Goal: Task Accomplishment & Management: Manage account settings

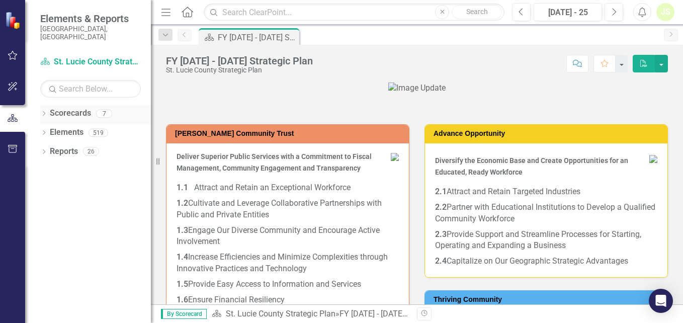
click at [47, 112] on icon "Dropdown" at bounding box center [43, 115] width 7 height 6
click at [50, 129] on icon "Dropdown" at bounding box center [49, 132] width 8 height 6
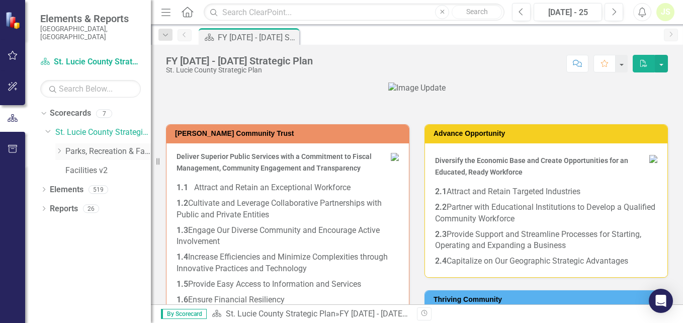
click at [57, 148] on icon "Dropdown" at bounding box center [59, 151] width 8 height 6
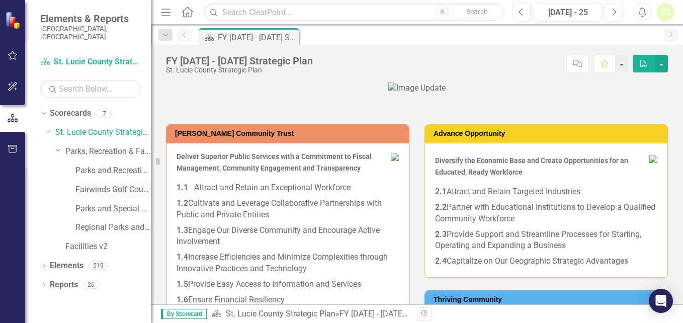
click at [103, 184] on link "Fairwinds Golf Course" at bounding box center [112, 190] width 75 height 12
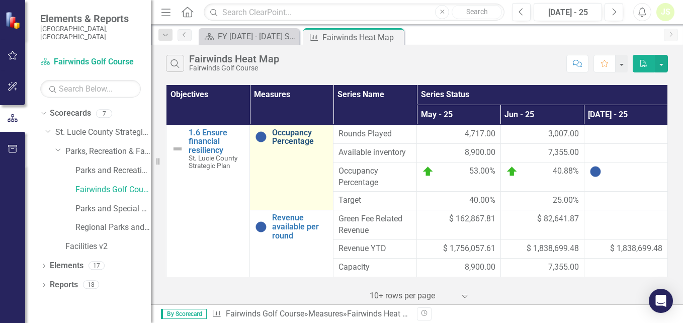
click at [288, 136] on link "Occupancy Percentage" at bounding box center [300, 137] width 56 height 18
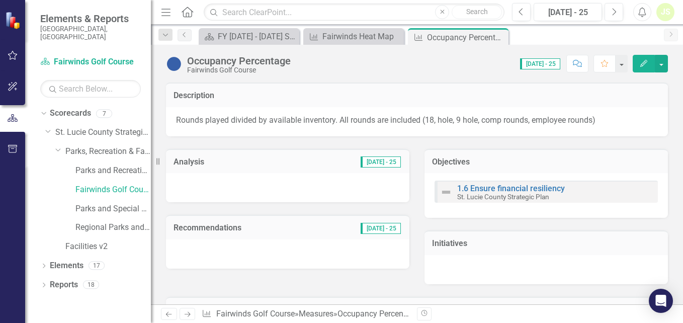
click at [642, 61] on icon "Edit" at bounding box center [643, 63] width 9 height 7
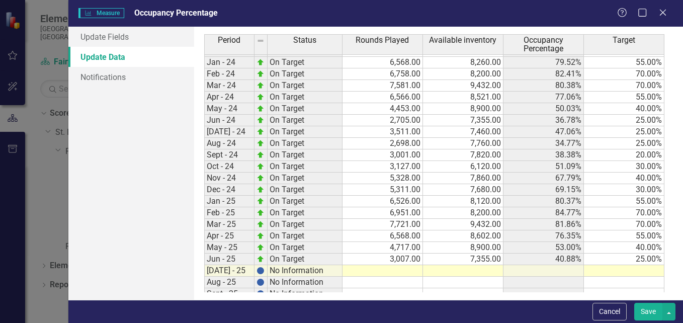
scroll to position [428, 0]
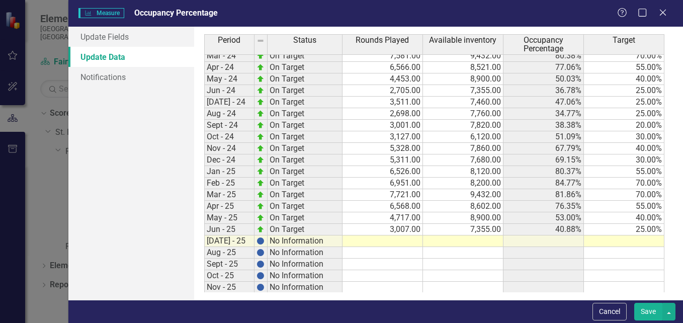
click at [403, 238] on tbody "Oct-22 On Target 4,467.00 8,620.00 51.82% 30.00% Nov-22 On Target 4,571.00 7,86…" at bounding box center [434, 84] width 460 height 463
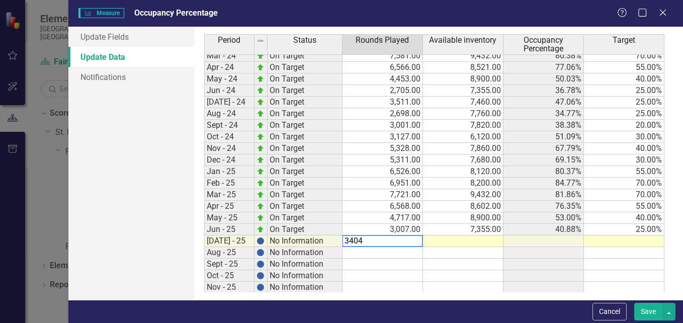
type textarea "3404"
click at [481, 242] on td at bounding box center [463, 241] width 80 height 12
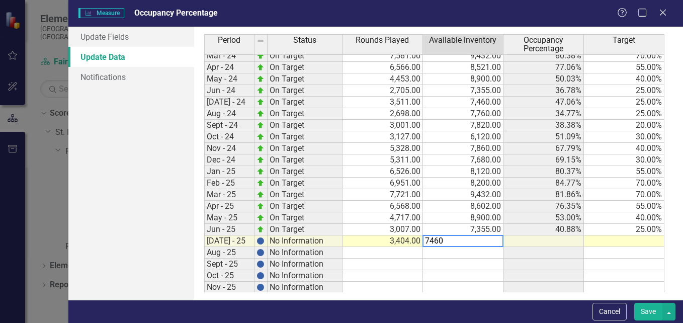
type textarea "7460"
click at [637, 240] on td at bounding box center [624, 241] width 80 height 12
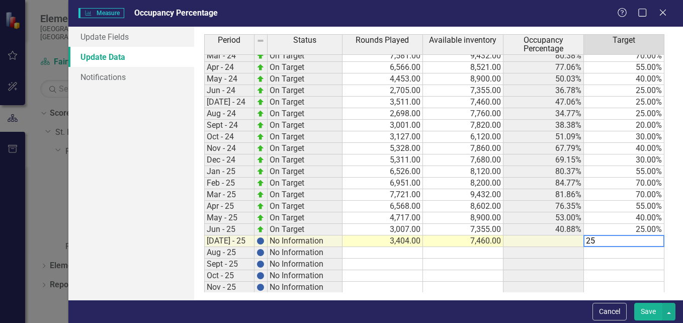
type textarea "25"
click at [204, 245] on div "Period Status Rounds Played Available inventory Occupancy Percentage Target 23-…" at bounding box center [204, 103] width 0 height 426
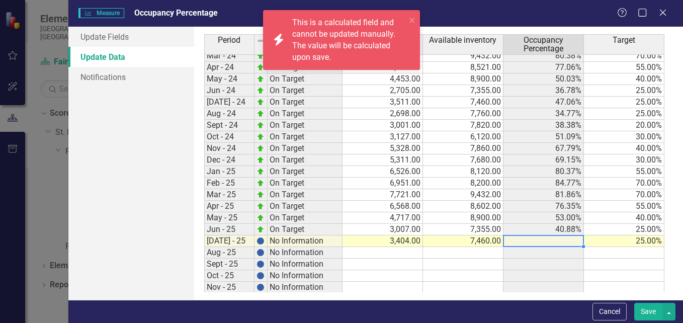
click at [649, 311] on button "Save" at bounding box center [648, 312] width 28 height 18
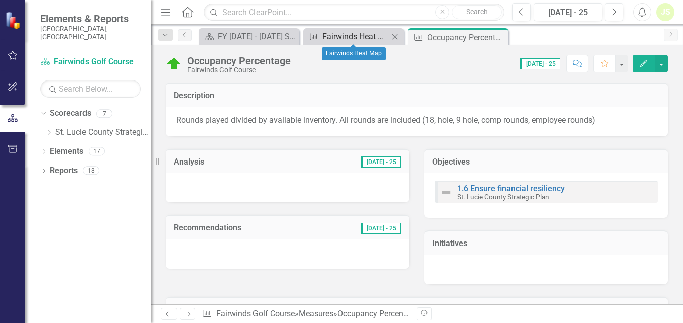
click at [357, 38] on div "Fairwinds Heat Map" at bounding box center [355, 36] width 66 height 13
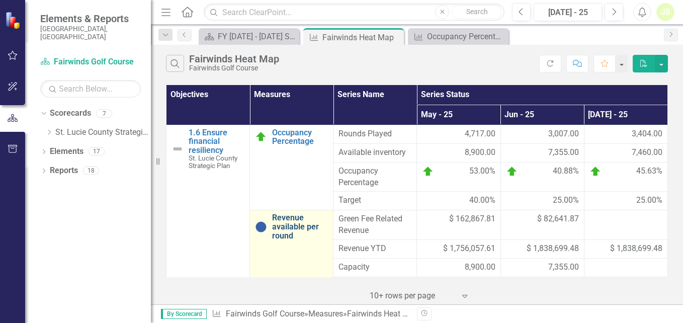
click at [277, 226] on link "Revenue available per round" at bounding box center [300, 226] width 56 height 27
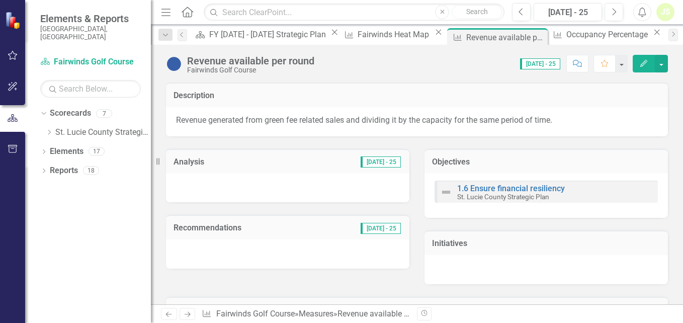
click at [642, 63] on icon "Edit" at bounding box center [643, 63] width 9 height 7
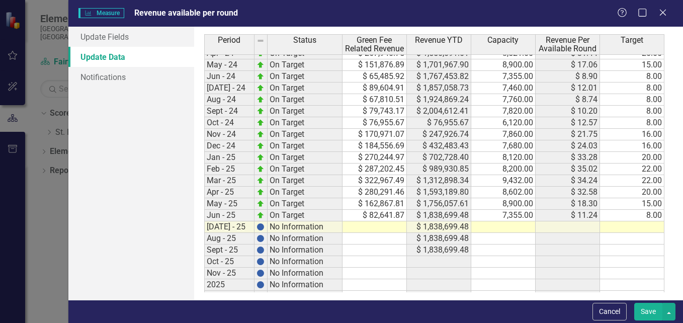
click at [385, 225] on tbody "23-Jan On Target $ 265,283.30 $ 694,713.95 8,260.00 $ 32.12 20.00 23-Feb On Tar…" at bounding box center [434, 88] width 460 height 428
click at [515, 230] on td at bounding box center [503, 227] width 64 height 12
click at [637, 230] on td at bounding box center [632, 227] width 64 height 12
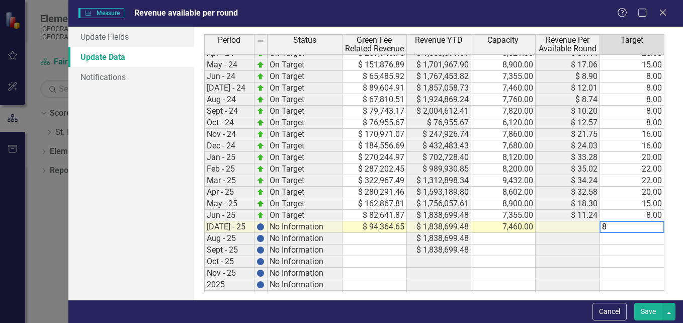
type textarea "8"
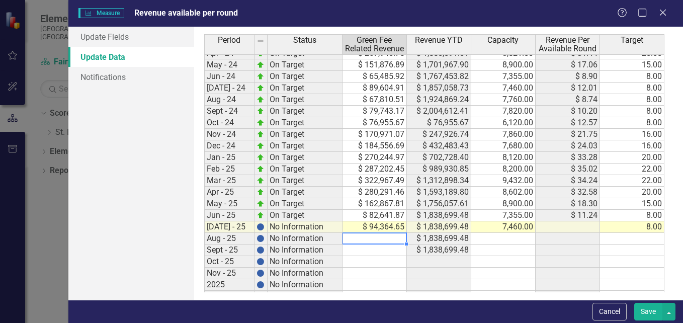
click at [392, 238] on td at bounding box center [374, 239] width 64 height 12
click at [653, 316] on button "Save" at bounding box center [648, 312] width 28 height 18
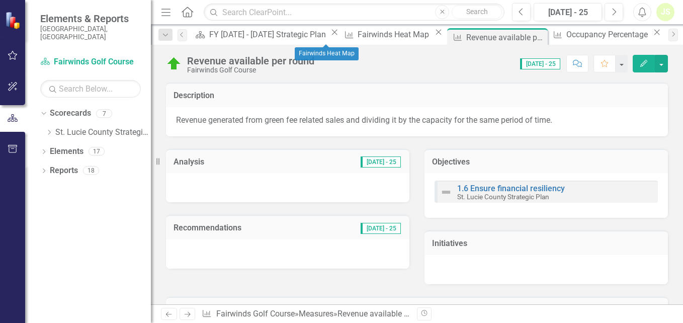
click at [341, 41] on div "Measure Fairwinds Heat Map Close" at bounding box center [393, 34] width 104 height 13
click at [357, 31] on div "Fairwinds Heat Map" at bounding box center [394, 34] width 74 height 13
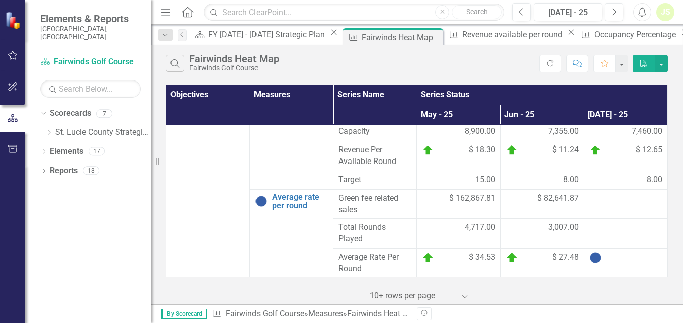
scroll to position [139, 0]
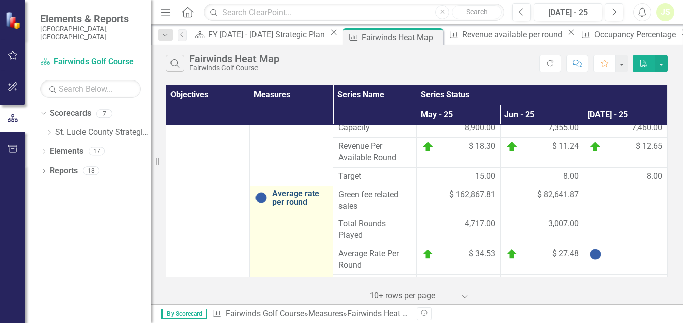
click at [301, 201] on link "Average rate per round" at bounding box center [300, 198] width 56 height 18
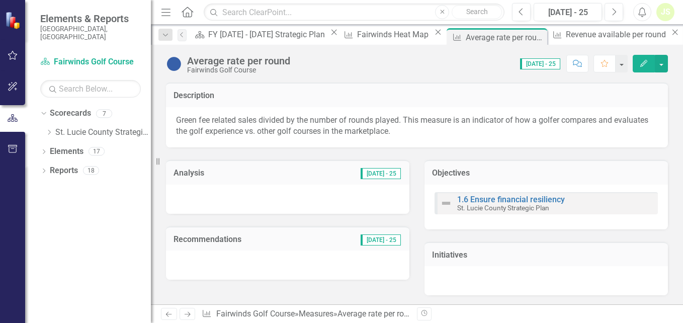
click at [643, 62] on icon "Edit" at bounding box center [643, 63] width 9 height 7
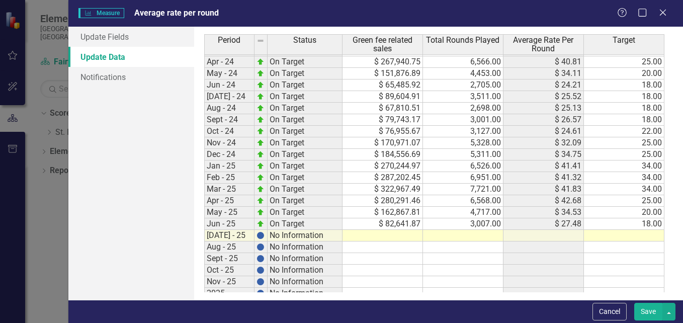
scroll to position [469, 0]
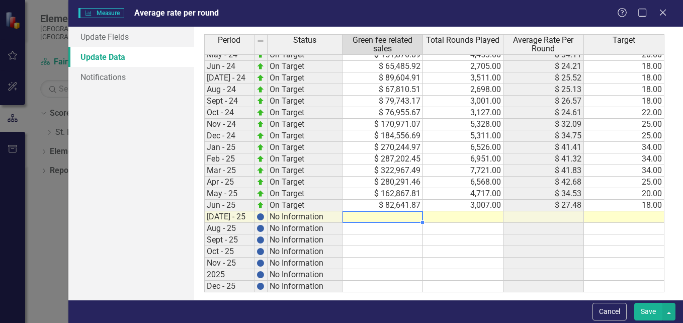
click at [395, 219] on tbody "23-May On Target $ 152,314.54 4,980.00 $ 30.59 20.00 23-Jun On Target $ 74,233.…" at bounding box center [434, 101] width 460 height 382
click at [484, 217] on td at bounding box center [463, 217] width 80 height 12
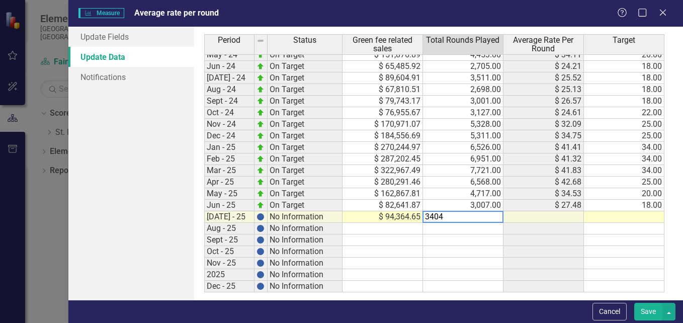
click at [636, 218] on td at bounding box center [624, 217] width 80 height 12
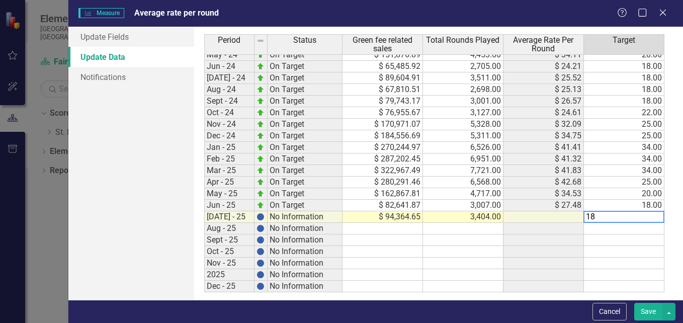
type textarea "18"
click at [403, 231] on td at bounding box center [382, 229] width 80 height 12
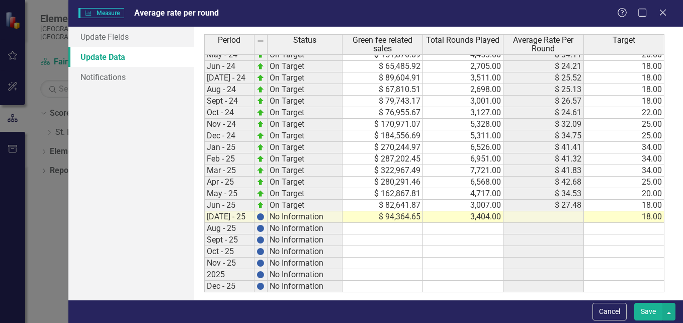
click at [653, 312] on button "Save" at bounding box center [648, 312] width 28 height 18
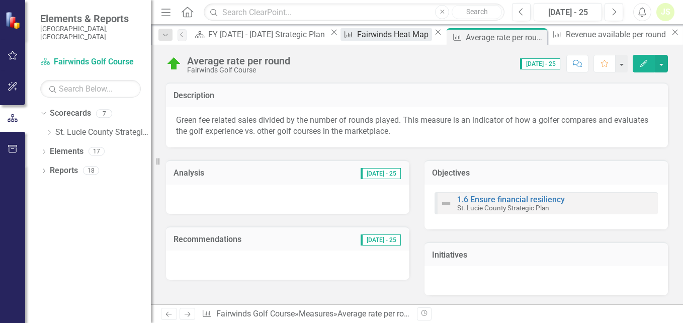
click at [357, 41] on div "Fairwinds Heat Map" at bounding box center [394, 34] width 74 height 13
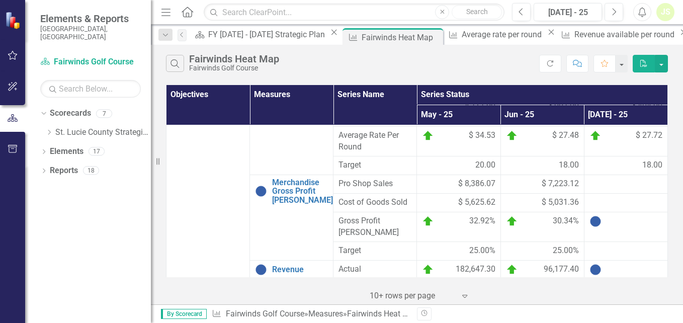
scroll to position [269, 0]
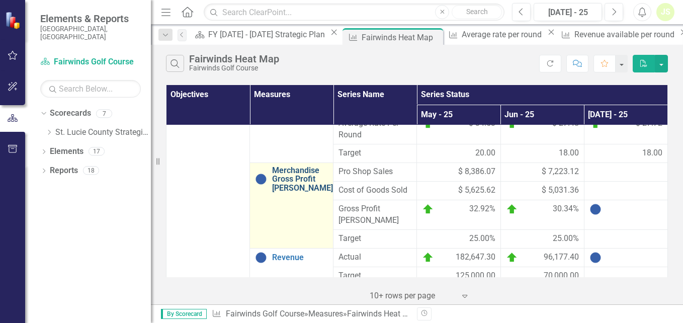
click at [296, 182] on link "Merchandise Gross Profit [PERSON_NAME]" at bounding box center [302, 179] width 61 height 27
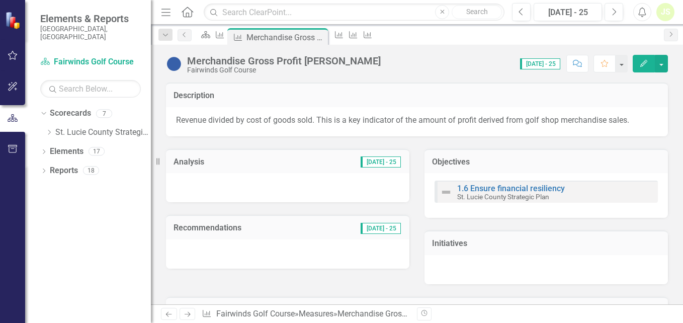
click at [641, 64] on icon "button" at bounding box center [643, 63] width 7 height 7
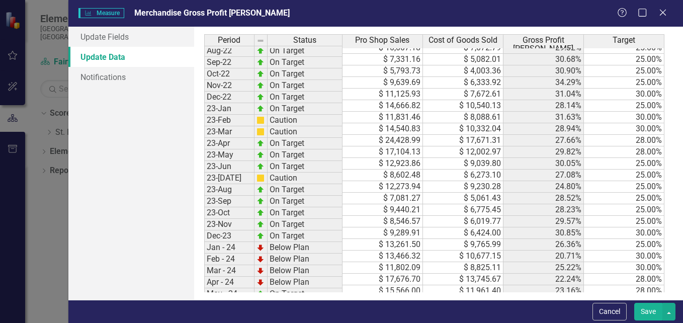
scroll to position [263, 0]
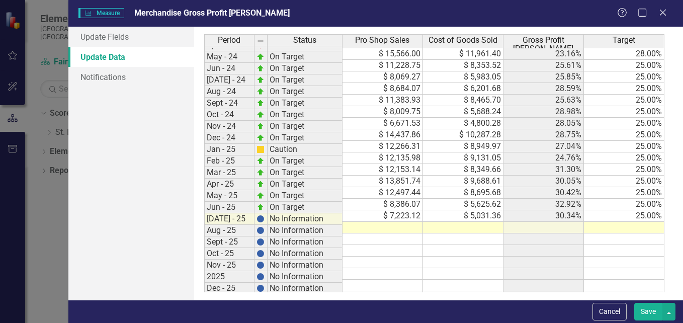
click at [409, 221] on tbody "Nov-22 On Target $ 11,125.93 $ 7,672.61 31.04% 30.00% Dec-22 On Target $ 14,666…" at bounding box center [434, 76] width 460 height 451
type textarea "8439.42"
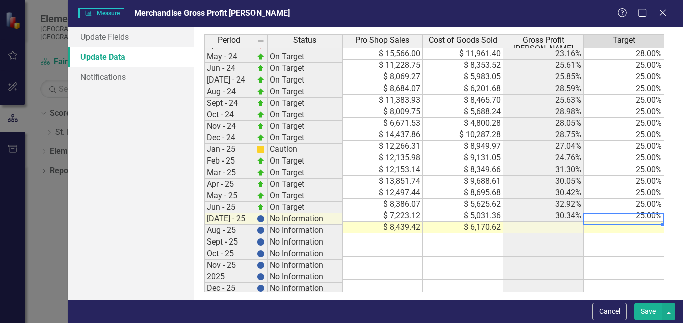
click at [634, 222] on td at bounding box center [624, 228] width 80 height 12
type textarea "25"
click at [402, 233] on td at bounding box center [382, 239] width 80 height 12
click at [645, 308] on button "Save" at bounding box center [648, 312] width 28 height 18
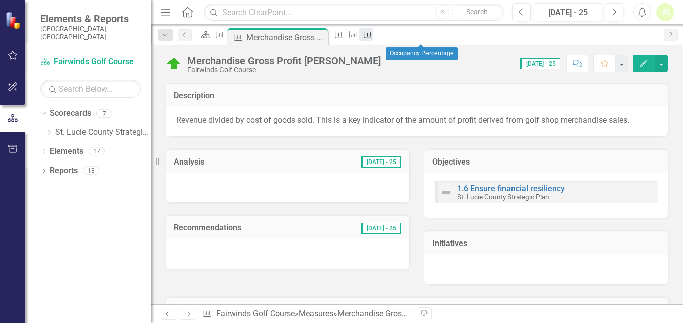
click at [373, 36] on icon "Measure" at bounding box center [367, 35] width 10 height 8
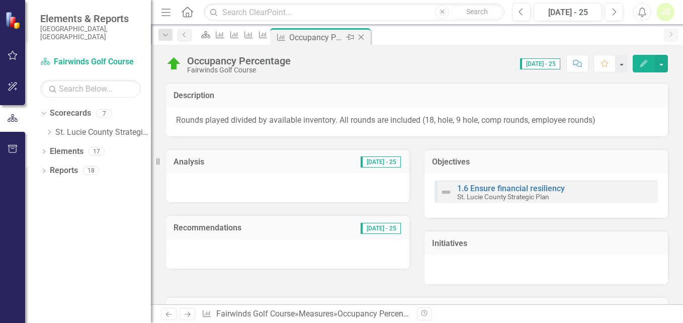
click at [366, 35] on icon "Close" at bounding box center [361, 37] width 10 height 8
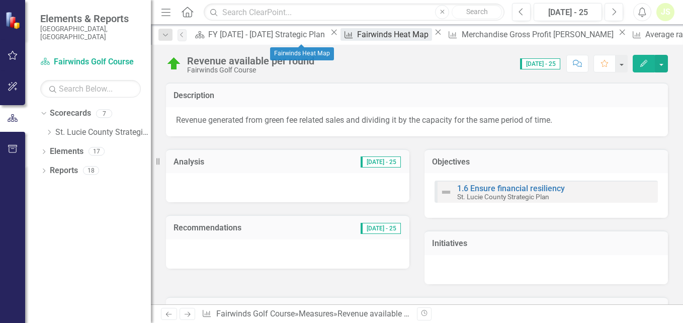
click at [357, 39] on div "Fairwinds Heat Map" at bounding box center [394, 34] width 74 height 13
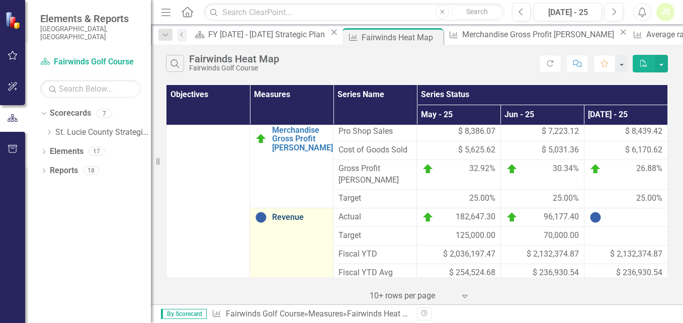
click at [292, 213] on link "Revenue" at bounding box center [300, 217] width 56 height 9
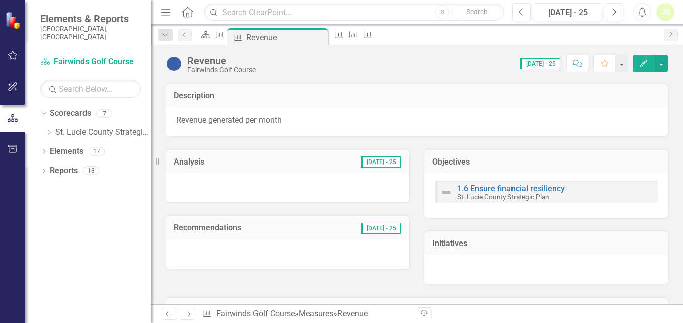
click at [640, 64] on icon "Edit" at bounding box center [643, 63] width 9 height 7
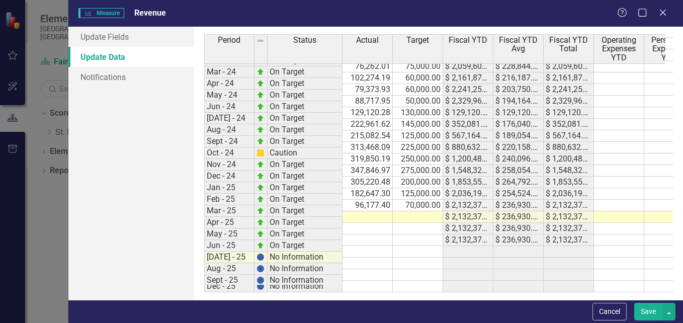
scroll to position [484, 0]
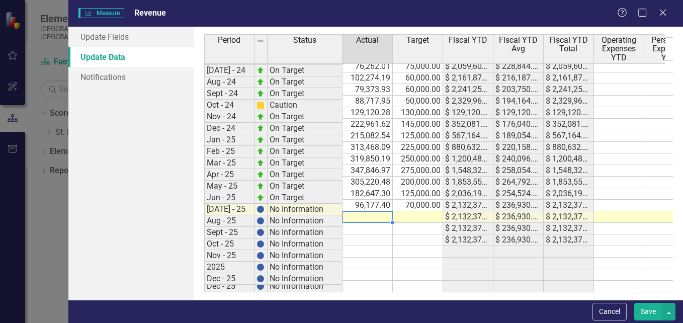
click at [367, 210] on tbody "23-Jun On Target 86,471.97 75,000.00 $ 2,030,033.46 $ 225,559.27 $ 2,030,033.46…" at bounding box center [499, 107] width 591 height 370
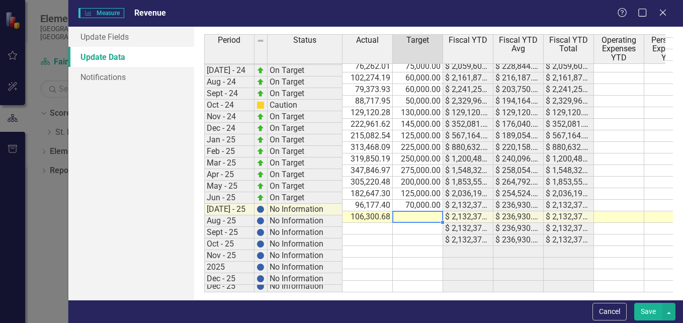
click at [418, 213] on td at bounding box center [418, 217] width 50 height 12
type textarea "60000"
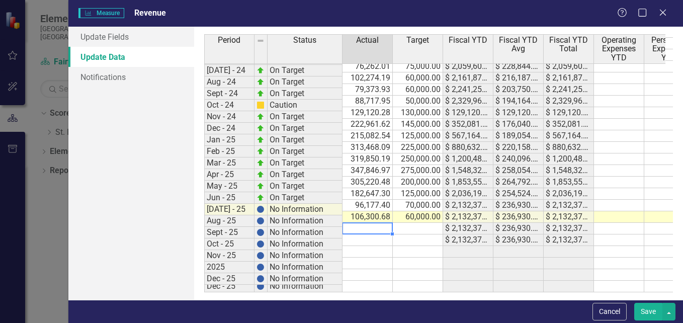
click at [365, 223] on td at bounding box center [367, 229] width 50 height 12
click at [645, 314] on button "Save" at bounding box center [648, 312] width 28 height 18
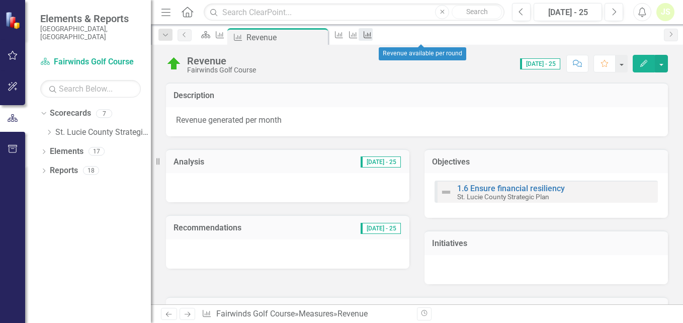
click at [371, 37] on icon at bounding box center [367, 34] width 8 height 7
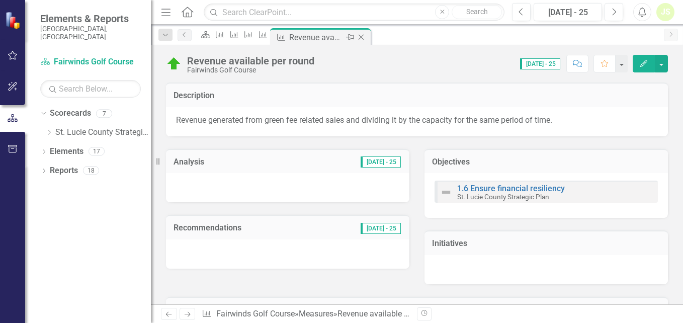
click at [366, 37] on icon "Close" at bounding box center [361, 37] width 10 height 8
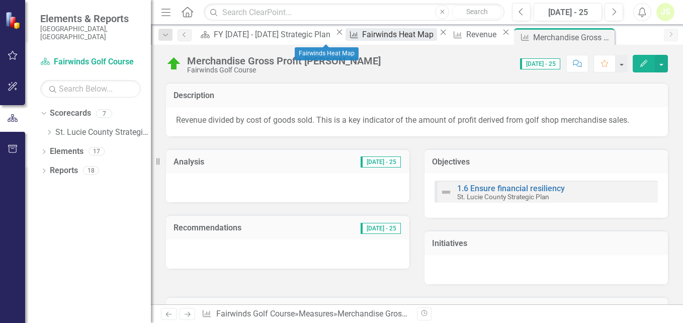
click at [362, 33] on div "Fairwinds Heat Map" at bounding box center [399, 34] width 74 height 13
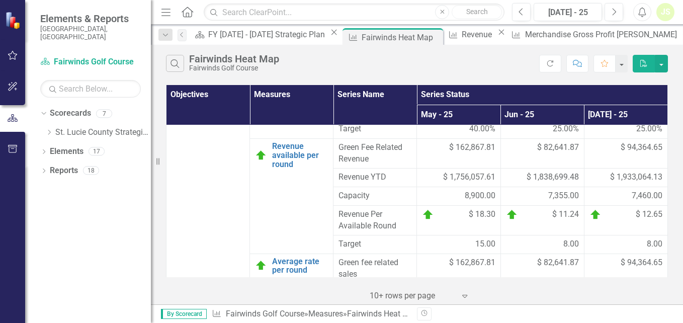
scroll to position [52, 0]
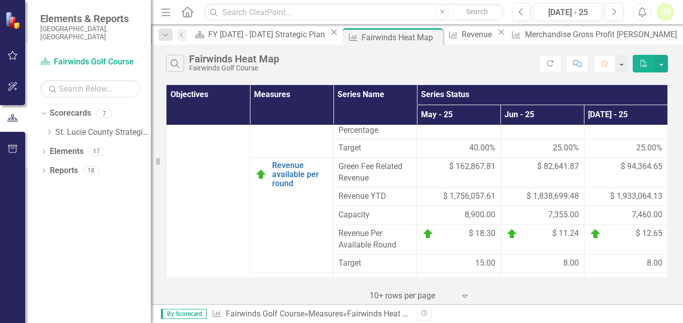
click at [665, 11] on div "JS" at bounding box center [665, 12] width 18 height 18
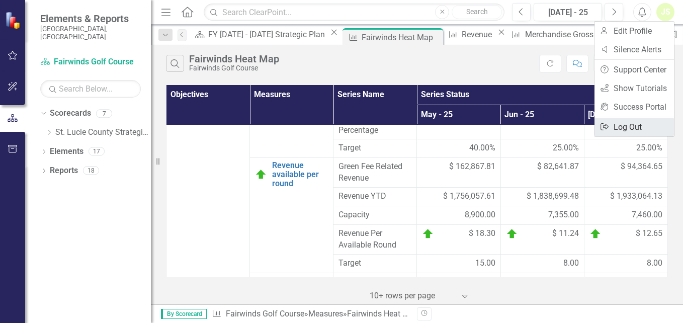
click at [634, 128] on link "Logout Log Out" at bounding box center [633, 127] width 79 height 19
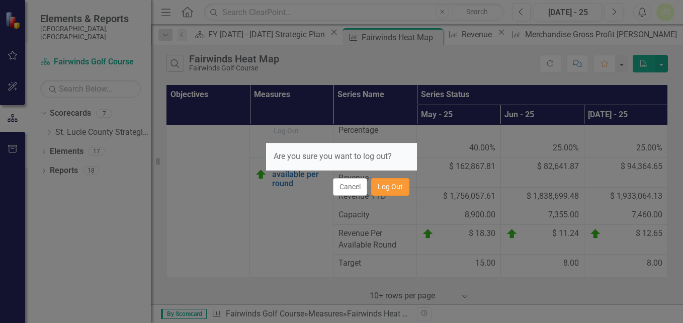
click at [394, 191] on button "Log Out" at bounding box center [390, 187] width 38 height 18
